Goal: Use online tool/utility: Utilize a website feature to perform a specific function

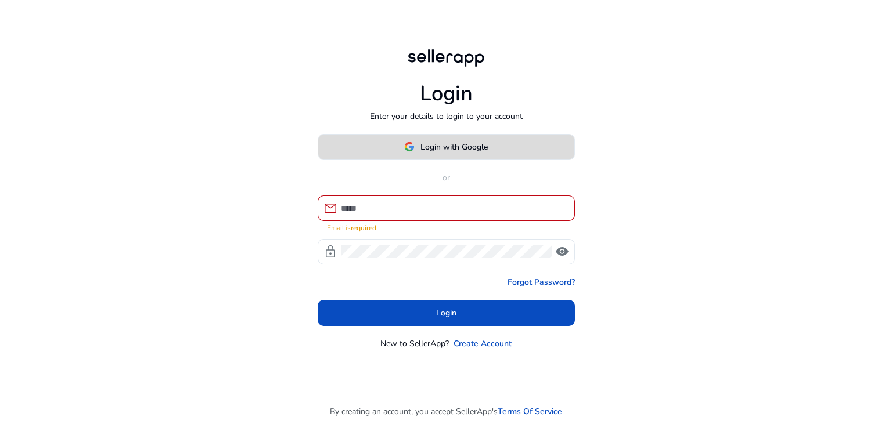
click at [474, 147] on span "Login with Google" at bounding box center [453, 147] width 67 height 12
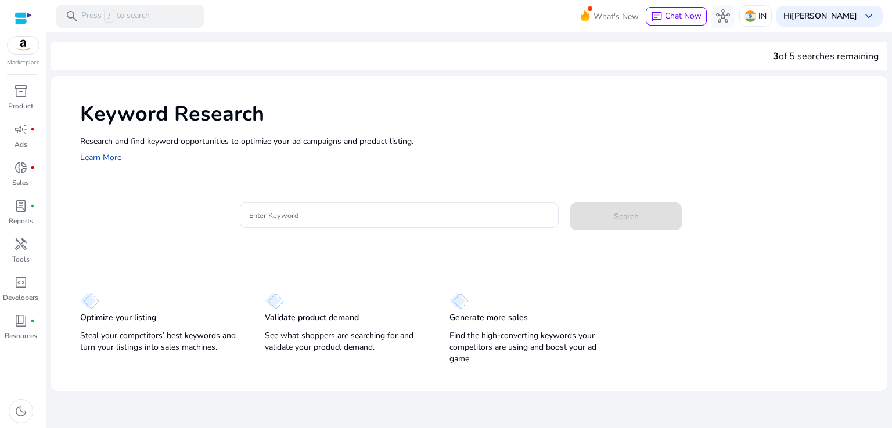
click at [25, 23] on div at bounding box center [23, 18] width 17 height 13
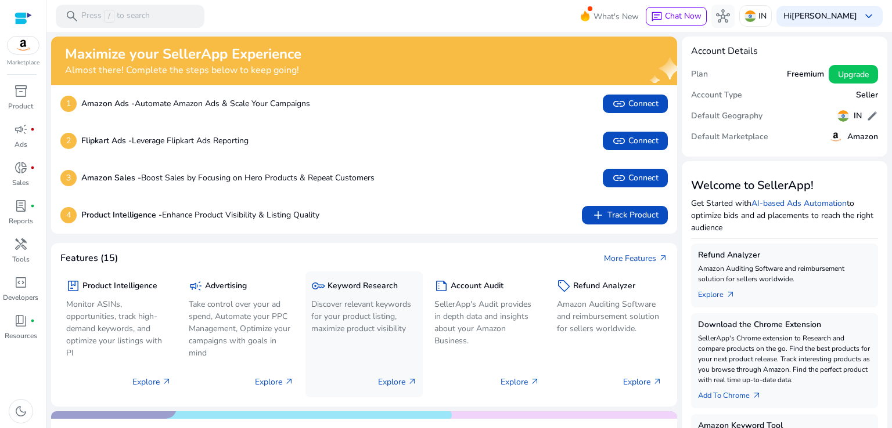
click at [370, 289] on h5 "Keyword Research" at bounding box center [362, 287] width 70 height 10
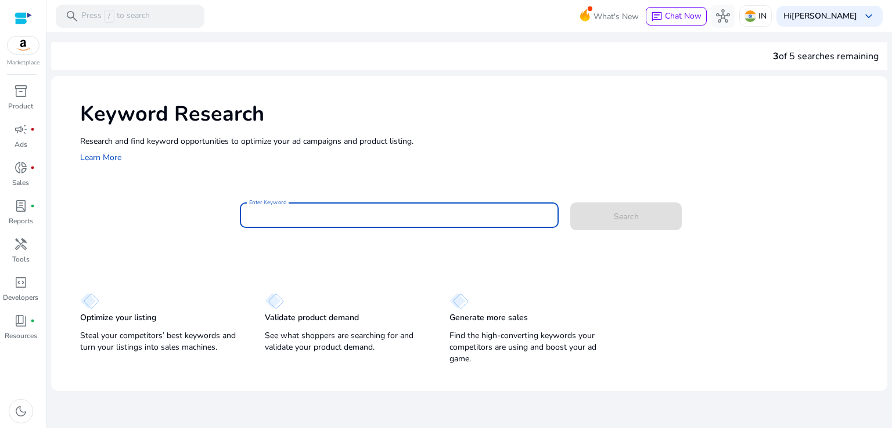
click at [302, 214] on input "Enter Keyword" at bounding box center [399, 215] width 301 height 13
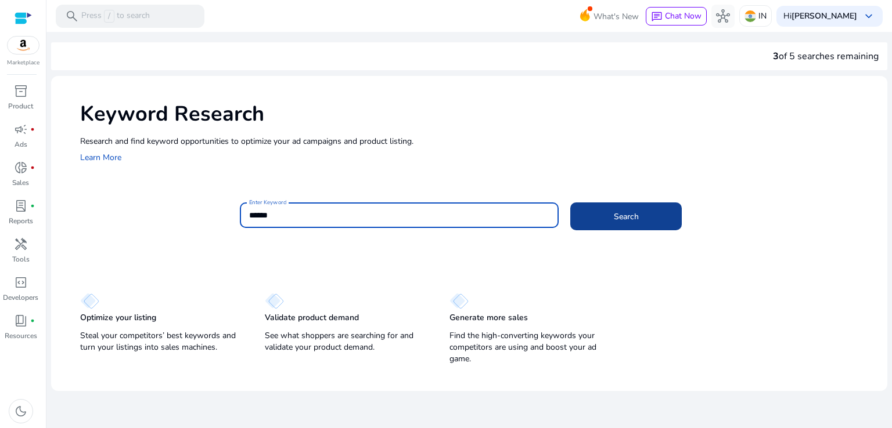
type input "******"
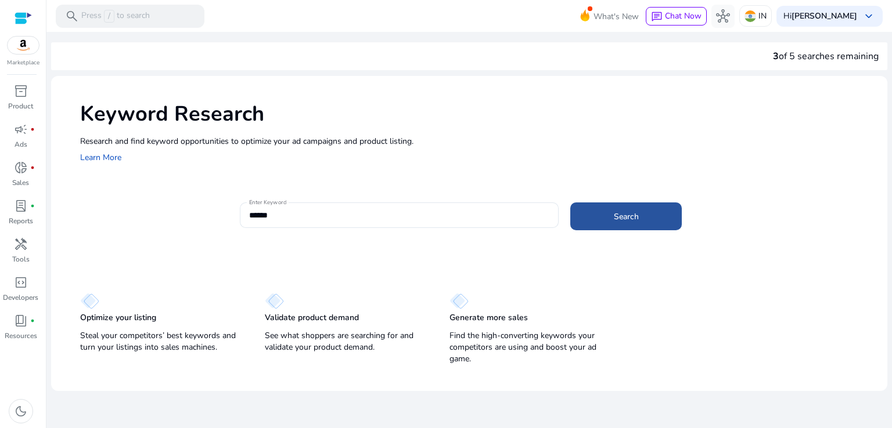
click at [595, 227] on span at bounding box center [625, 217] width 111 height 28
